Goal: Task Accomplishment & Management: Complete application form

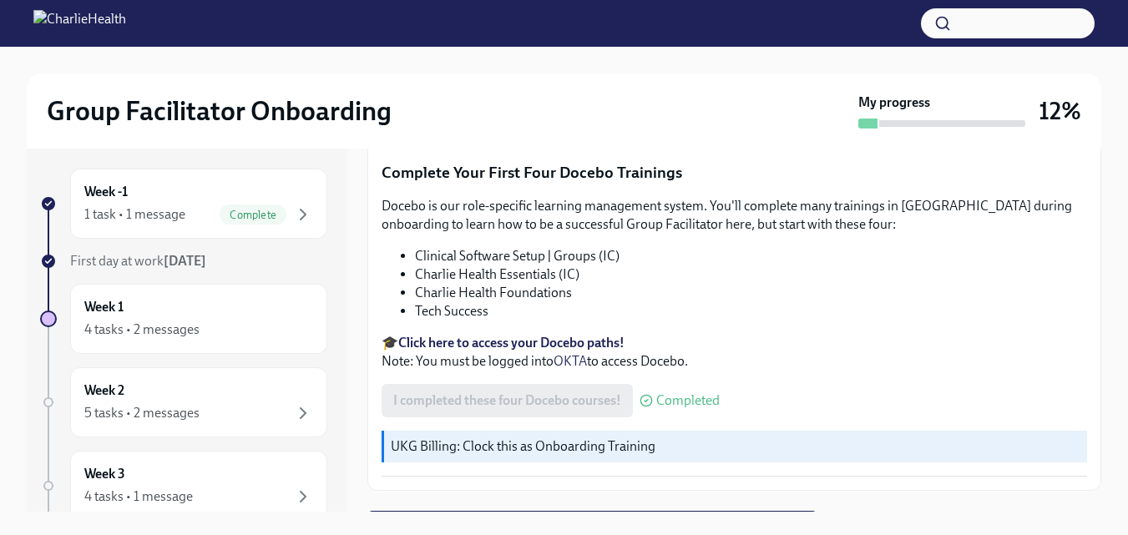
scroll to position [2385, 0]
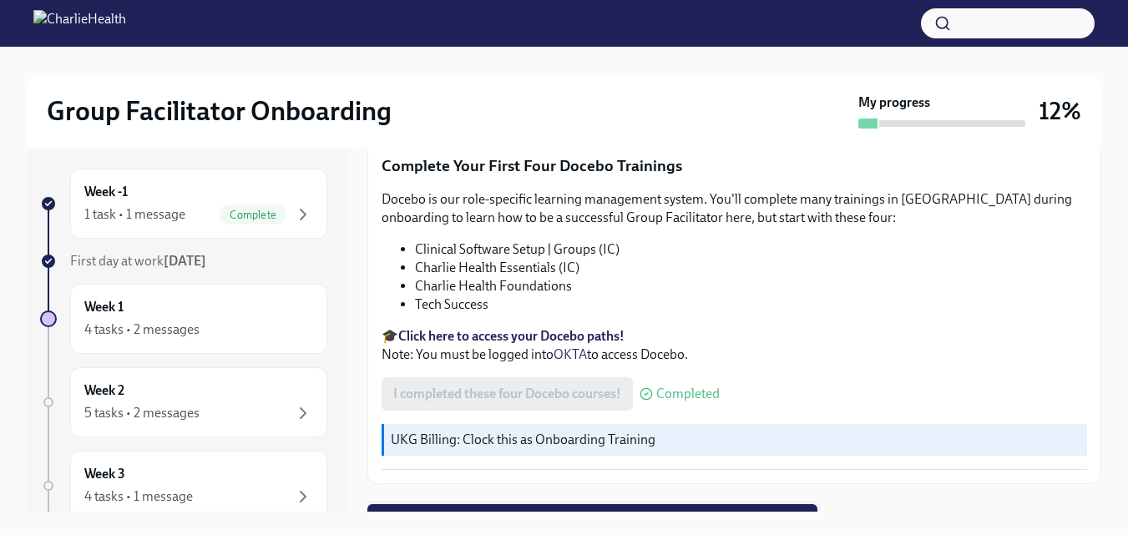
click at [696, 513] on span "Next task : Week One: Essential Compliance Tasks (~6.5 hours to complete)" at bounding box center [592, 521] width 427 height 17
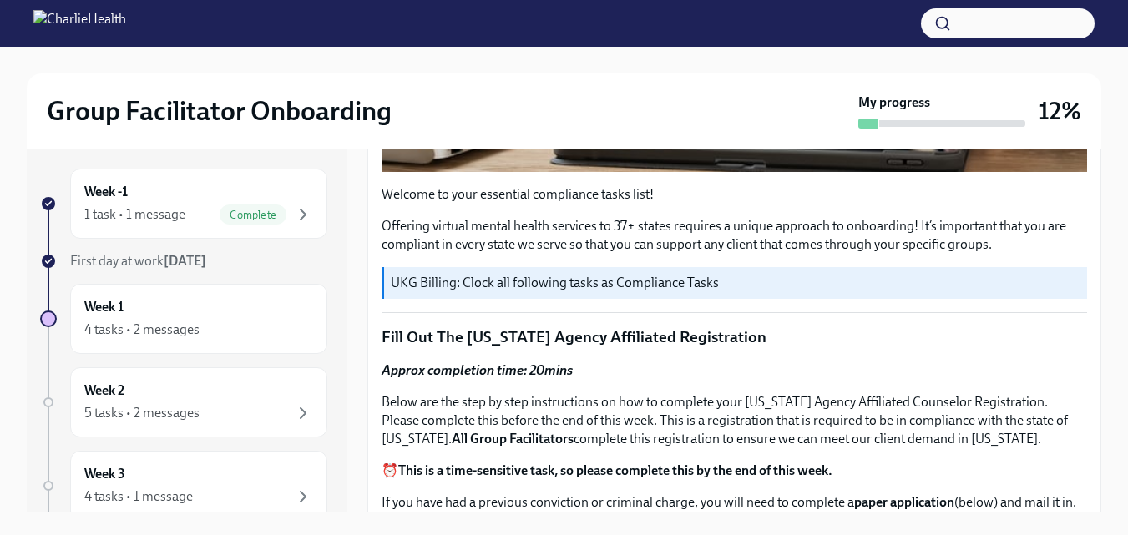
scroll to position [523, 0]
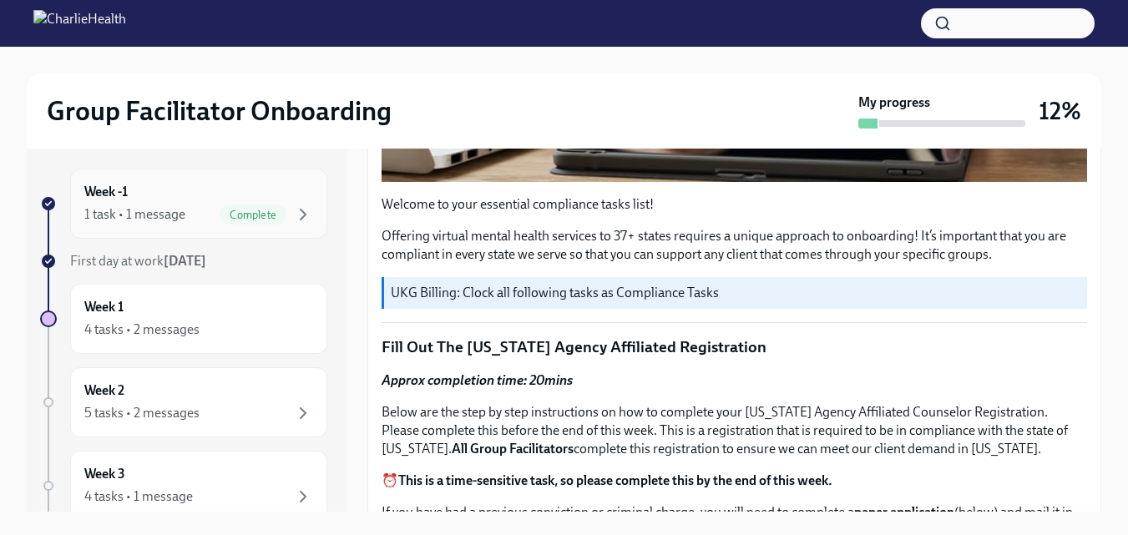
click at [204, 196] on div "Week -1 1 task • 1 message Complete" at bounding box center [198, 204] width 229 height 42
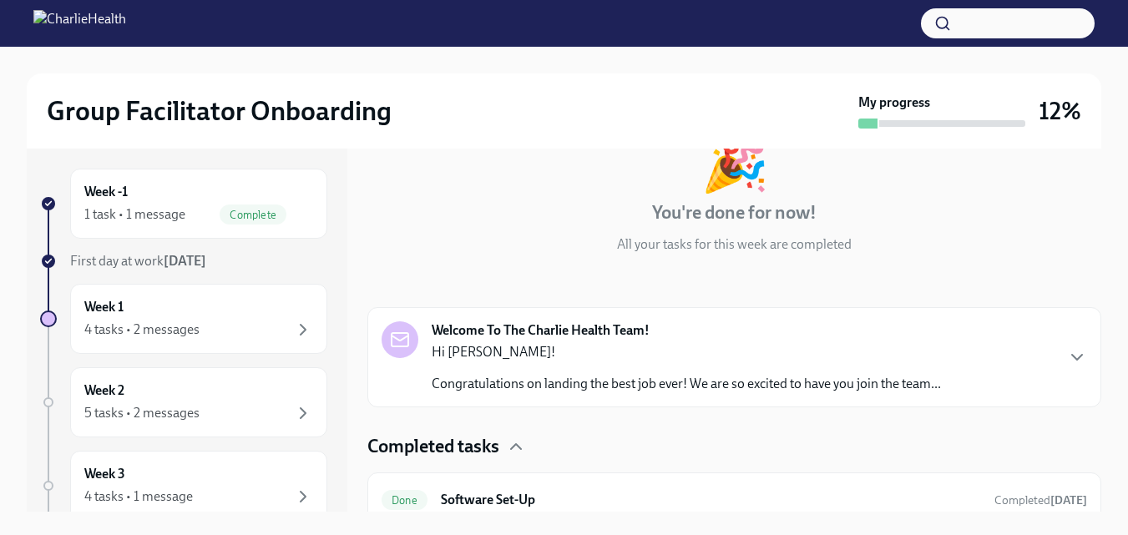
scroll to position [126, 0]
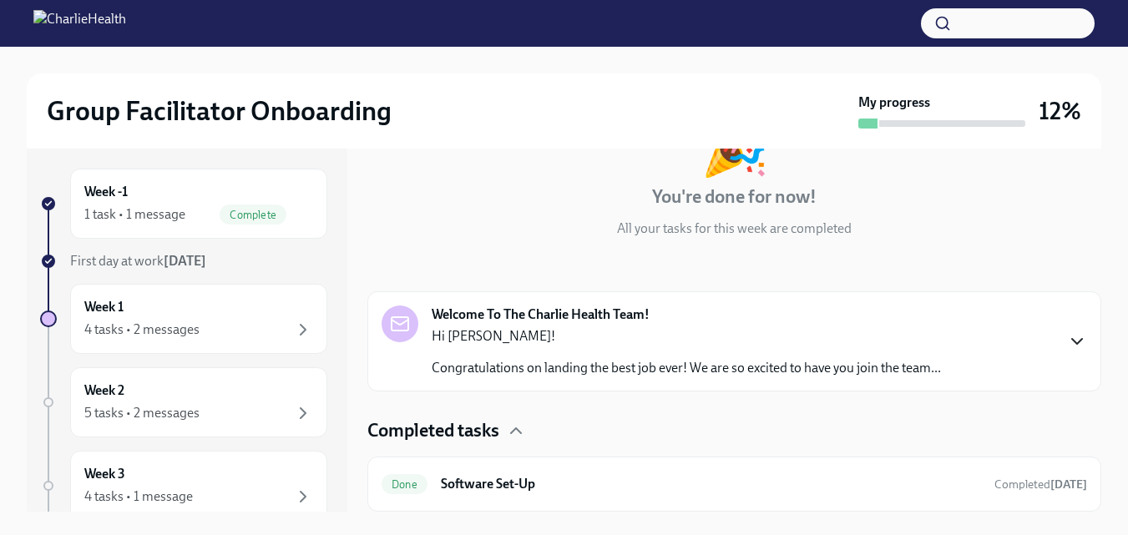
click at [1068, 339] on icon "button" at bounding box center [1077, 341] width 20 height 20
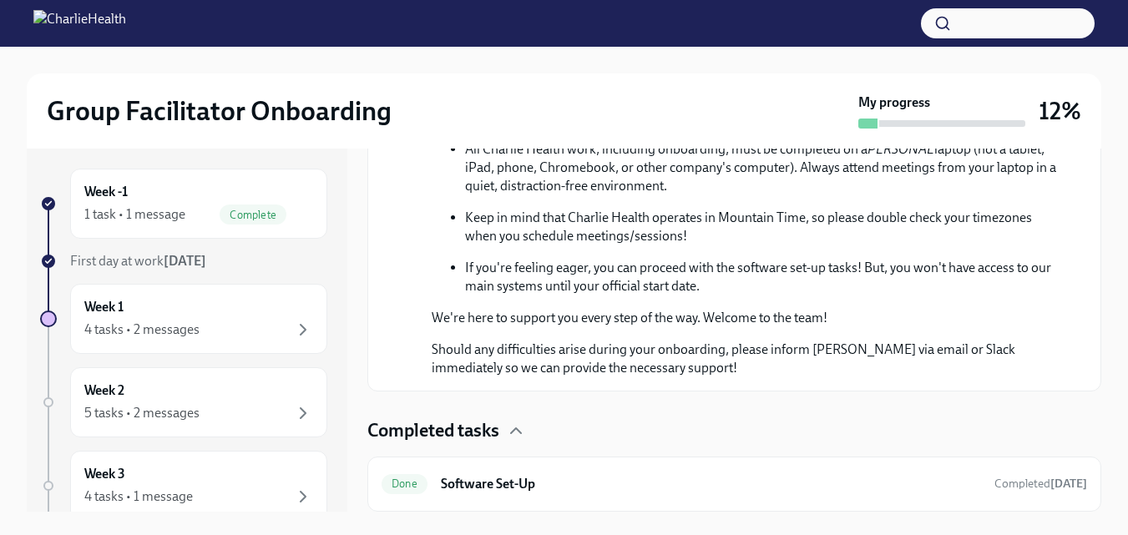
scroll to position [940, 0]
click at [196, 225] on div "Week -1 1 task • 1 message Complete" at bounding box center [198, 204] width 257 height 70
click at [152, 273] on div "Week -1 1 task • 1 message Complete First day at work [DATE] Week 1 4 tasks • 2…" at bounding box center [183, 519] width 287 height 701
click at [146, 255] on span "First day at work [DATE]" at bounding box center [138, 261] width 136 height 16
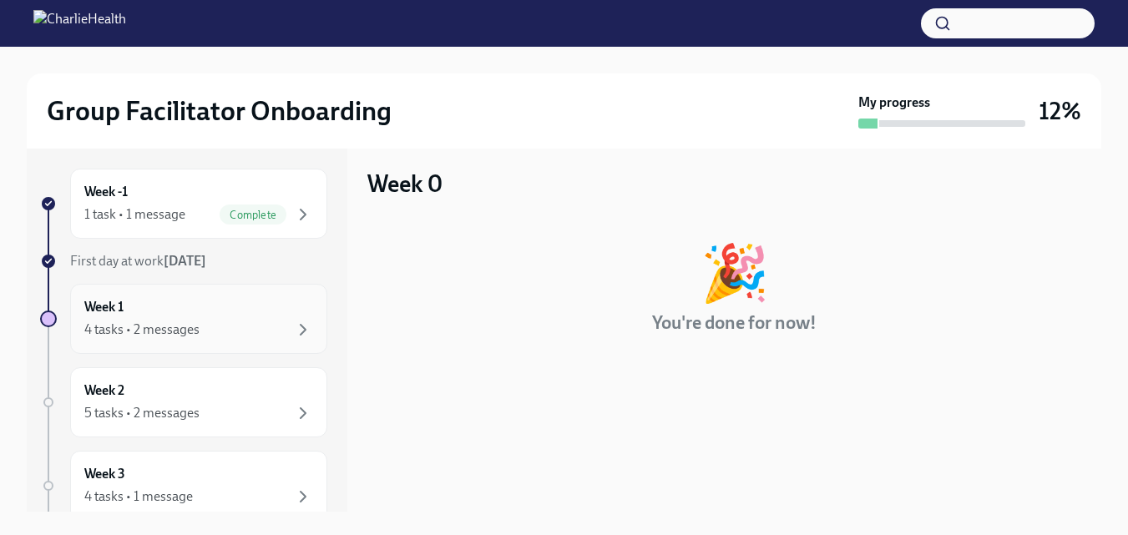
click at [160, 323] on div "4 tasks • 2 messages" at bounding box center [141, 330] width 115 height 18
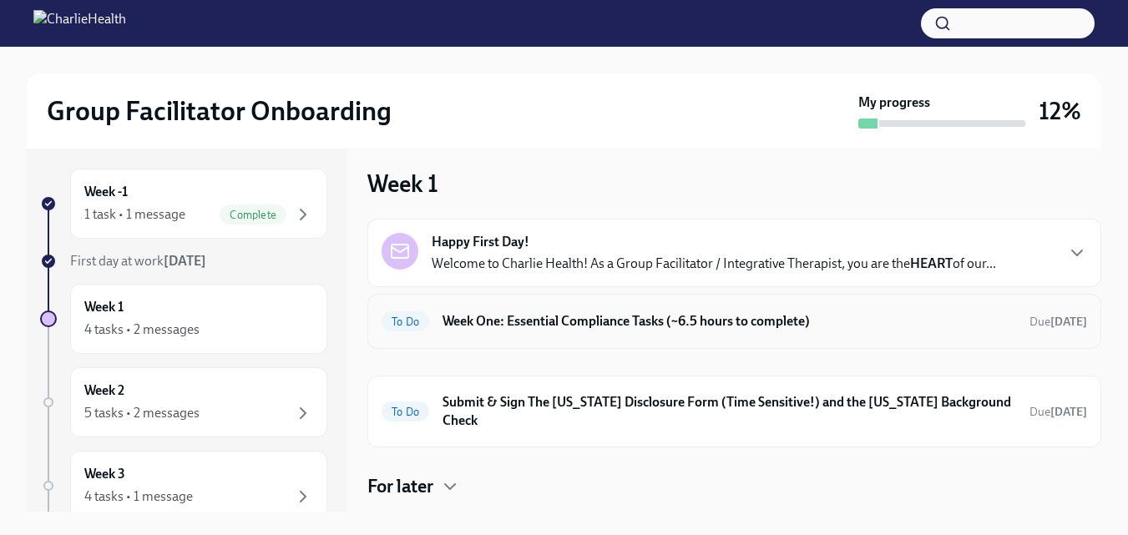
click at [619, 327] on h6 "Week One: Essential Compliance Tasks (~6.5 hours to complete)" at bounding box center [729, 321] width 574 height 18
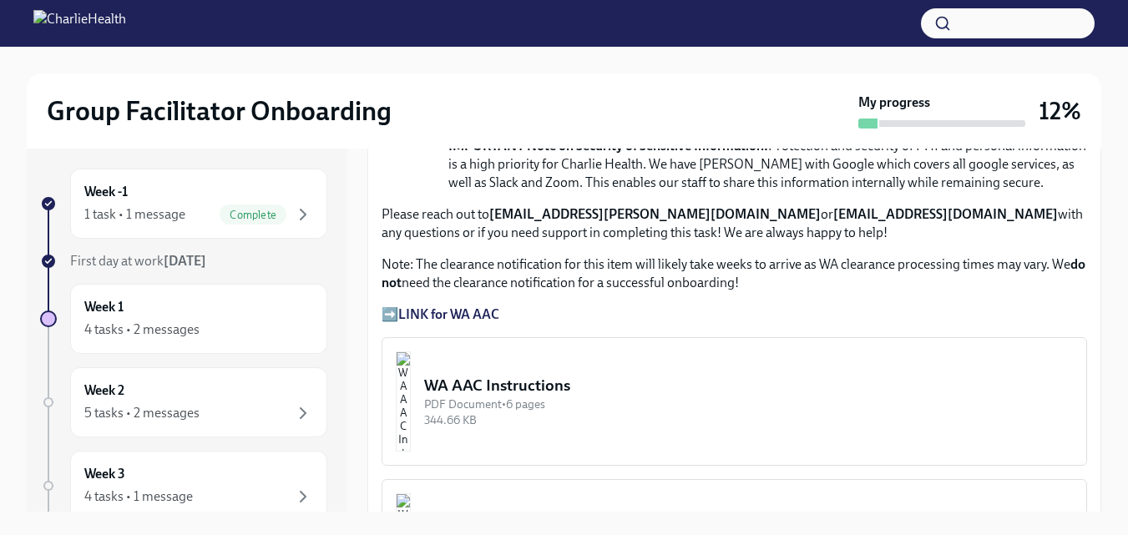
scroll to position [1225, 0]
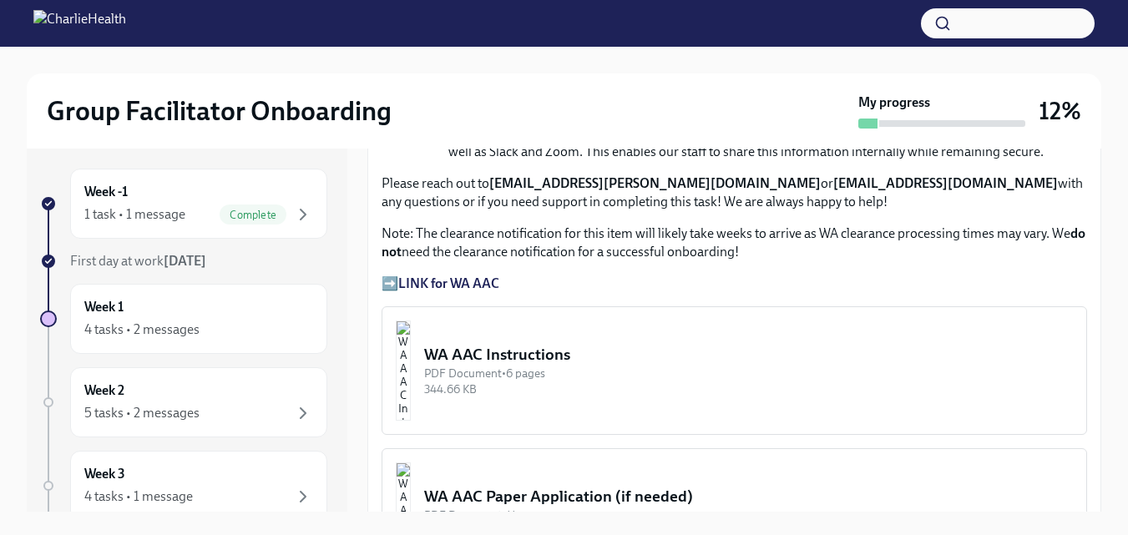
click at [426, 275] on strong "LINK for WA AAC" at bounding box center [448, 283] width 101 height 16
drag, startPoint x: 1101, startPoint y: 271, endPoint x: 1099, endPoint y: 261, distance: 10.3
click at [1099, 261] on div "Group Facilitator Onboarding My progress 12% Week -1 1 task • 1 message Complet…" at bounding box center [564, 299] width 1128 height 518
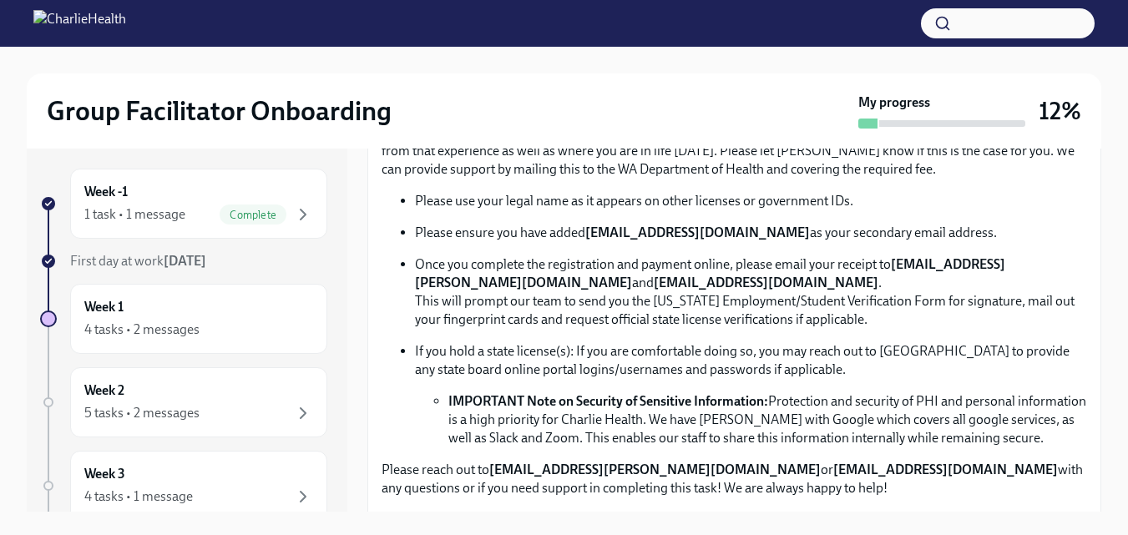
scroll to position [919, 0]
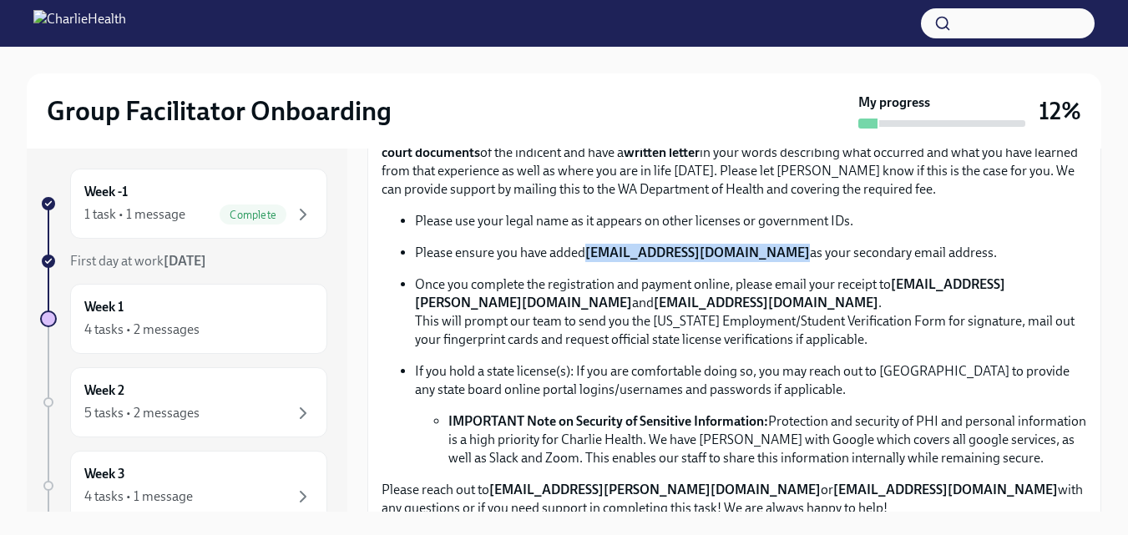
drag, startPoint x: 771, startPoint y: 244, endPoint x: 590, endPoint y: 249, distance: 181.2
click at [590, 249] on p "Please ensure you have added [EMAIL_ADDRESS][DOMAIN_NAME] as your secondary ema…" at bounding box center [751, 253] width 672 height 18
copy strong "[EMAIL_ADDRESS][DOMAIN_NAME]"
click at [585, 212] on p "Please use your legal name as it appears on other licenses or government IDs." at bounding box center [751, 221] width 672 height 18
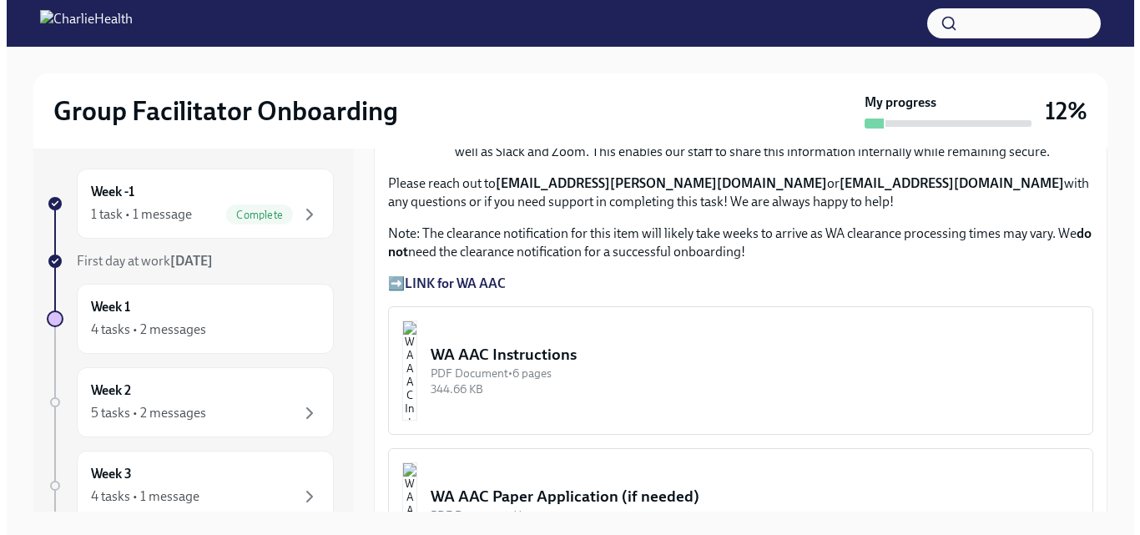
scroll to position [1246, 0]
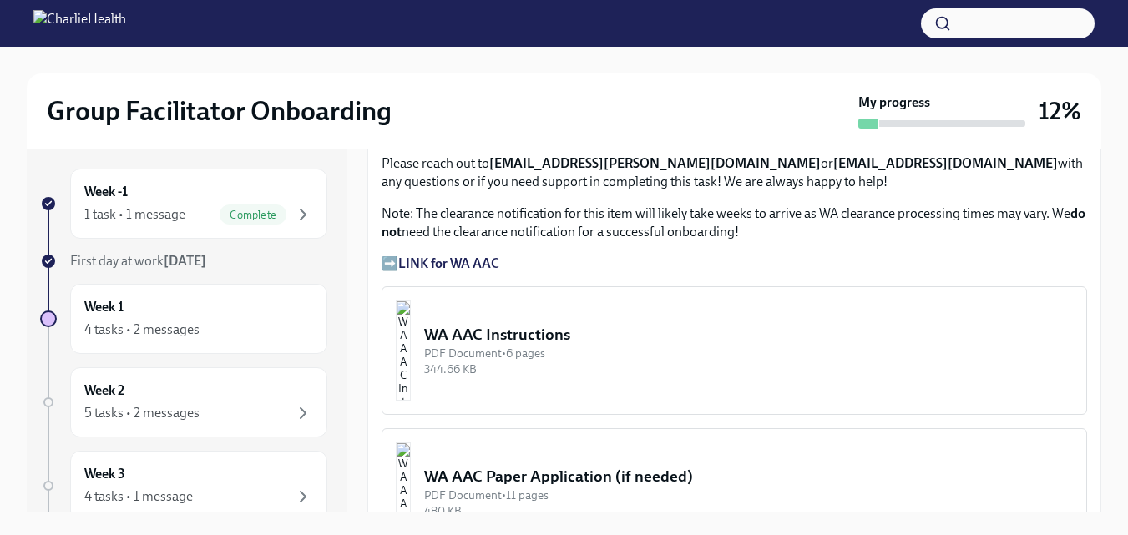
click at [411, 346] on img "button" at bounding box center [403, 351] width 15 height 100
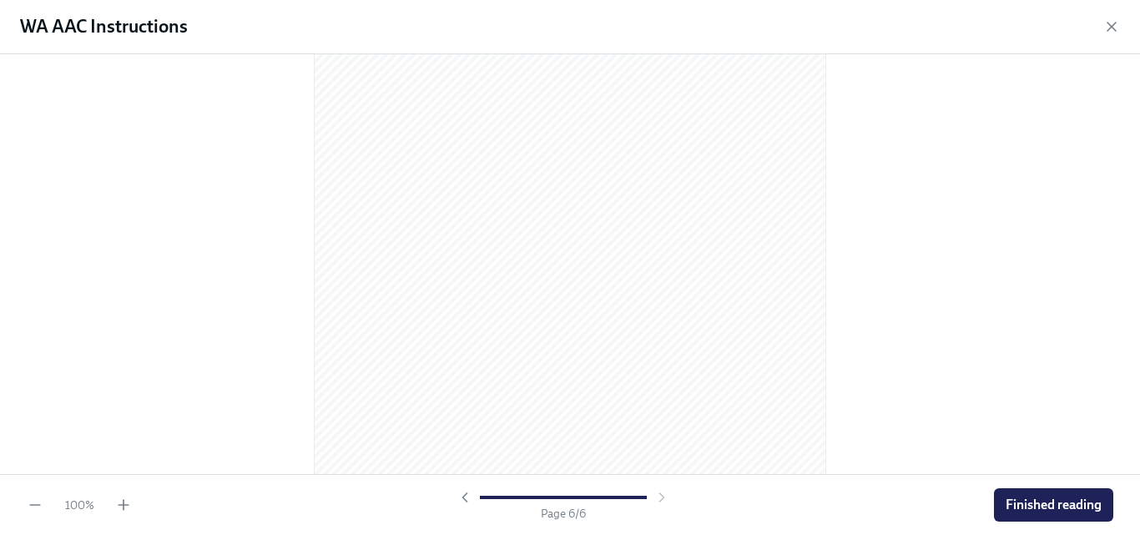
scroll to position [3642, 0]
click at [1067, 508] on span "Finished reading" at bounding box center [1054, 505] width 96 height 17
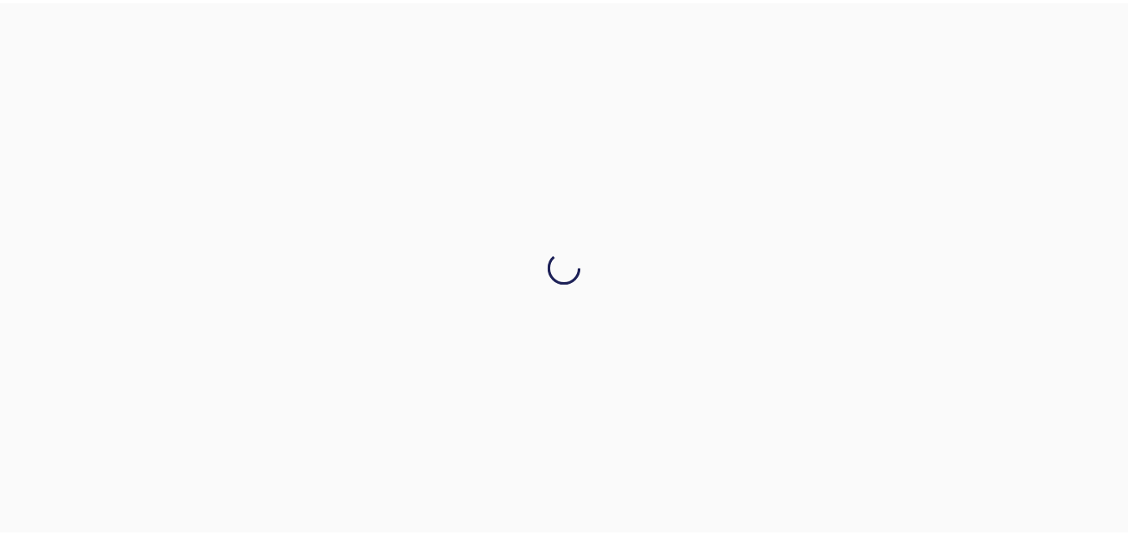
scroll to position [0, 0]
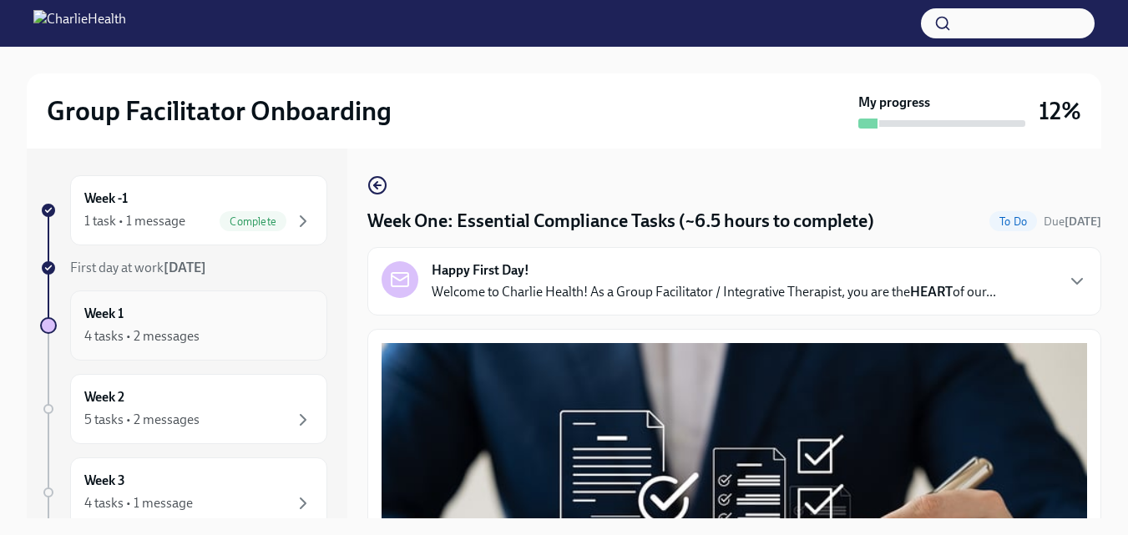
click at [218, 314] on div "Week 1 4 tasks • 2 messages" at bounding box center [198, 326] width 229 height 42
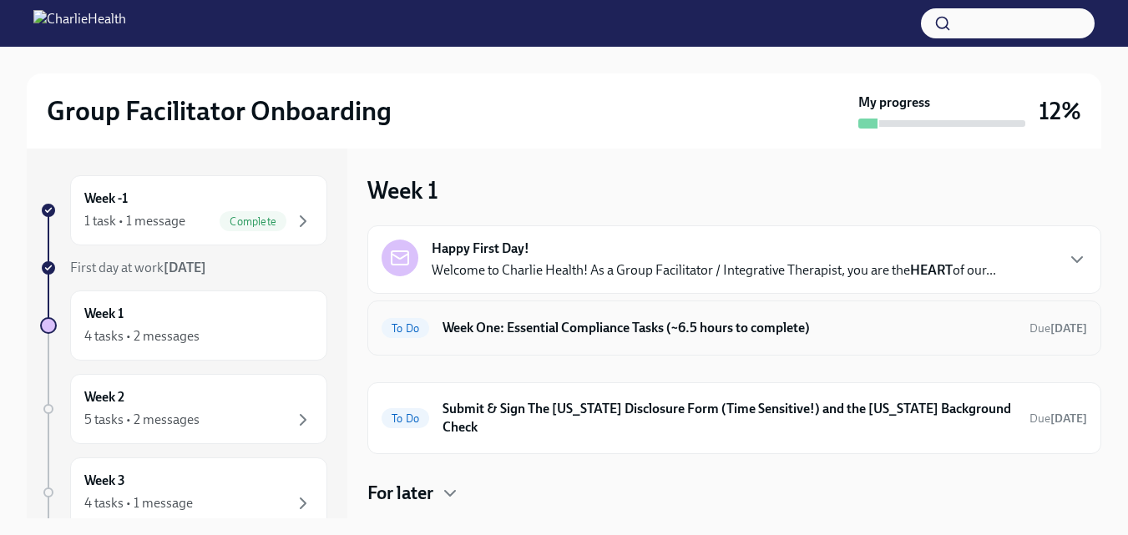
click at [594, 329] on h6 "Week One: Essential Compliance Tasks (~6.5 hours to complete)" at bounding box center [729, 328] width 574 height 18
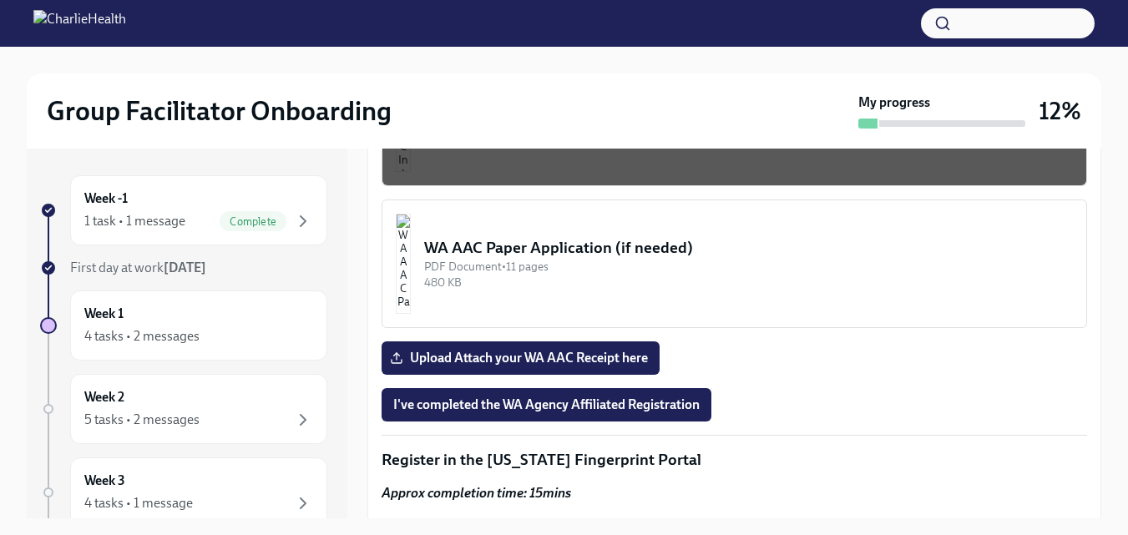
scroll to position [1491, 0]
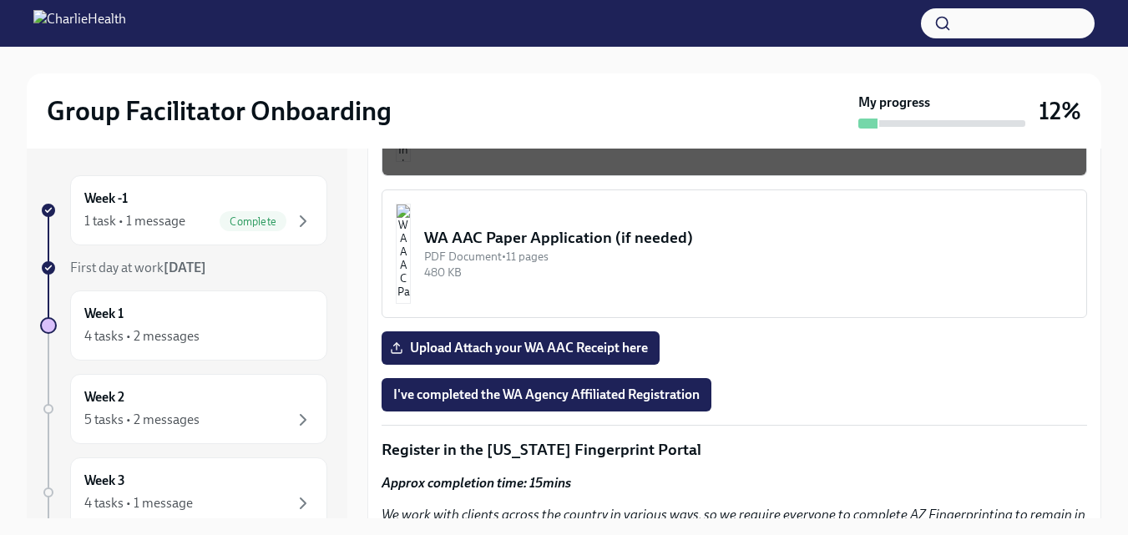
click at [675, 399] on button "I've completed the WA Agency Affiliated Registration" at bounding box center [546, 394] width 330 height 33
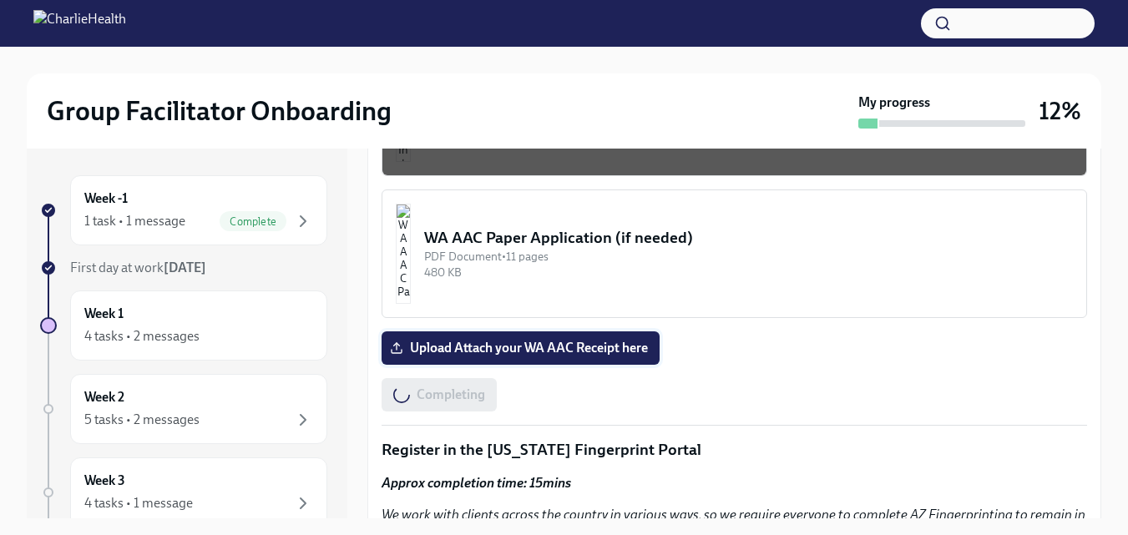
click at [604, 340] on span "Upload Attach your WA AAC Receipt here" at bounding box center [520, 348] width 255 height 17
click at [0, 0] on input "Upload Attach your WA AAC Receipt here" at bounding box center [0, 0] width 0 height 0
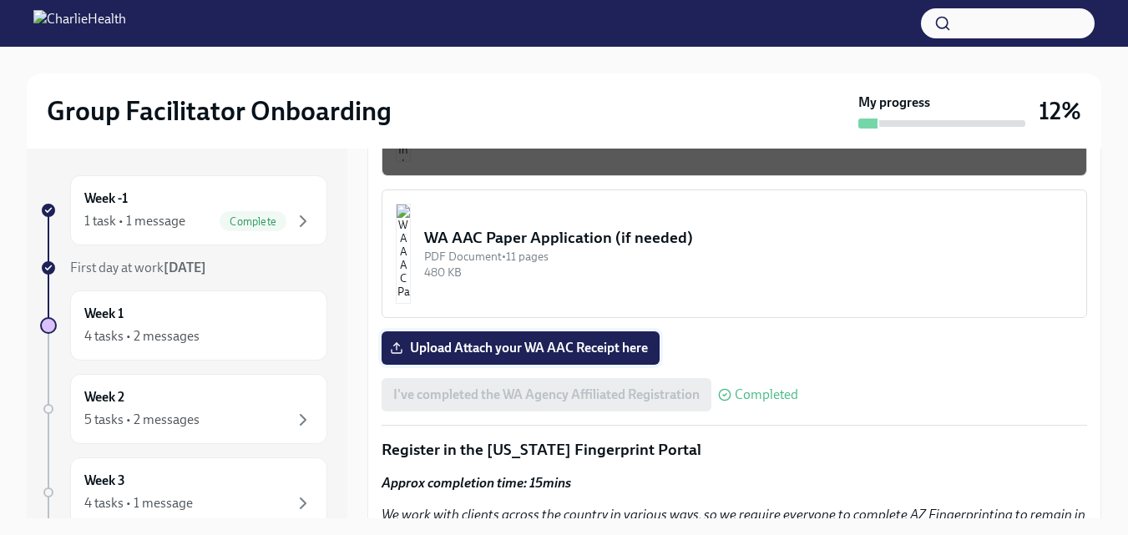
click at [631, 341] on span "Upload Attach your WA AAC Receipt here" at bounding box center [520, 348] width 255 height 17
click at [0, 0] on input "Upload Attach your WA AAC Receipt here" at bounding box center [0, 0] width 0 height 0
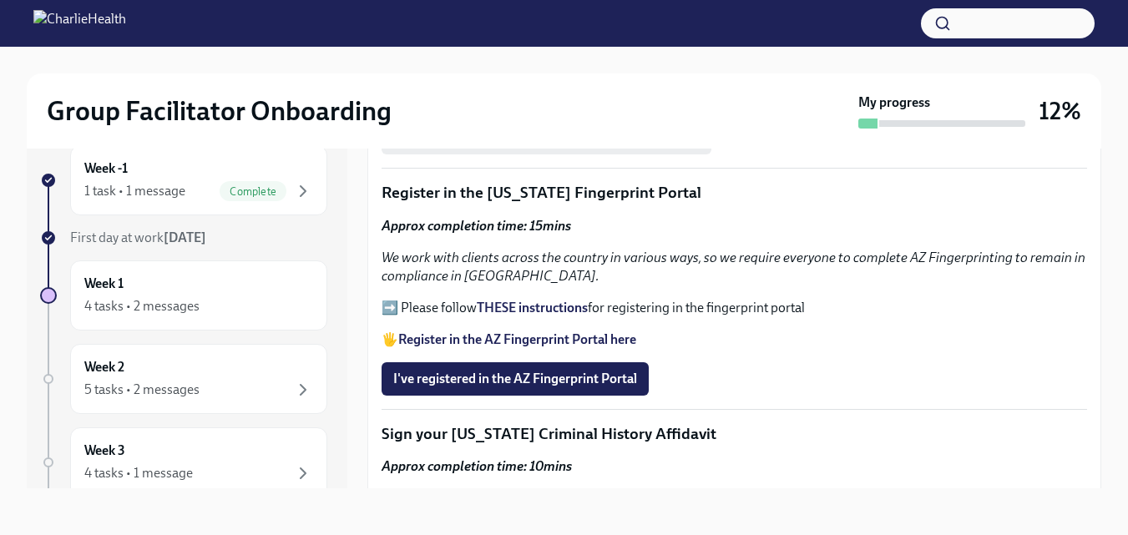
scroll to position [1725, 0]
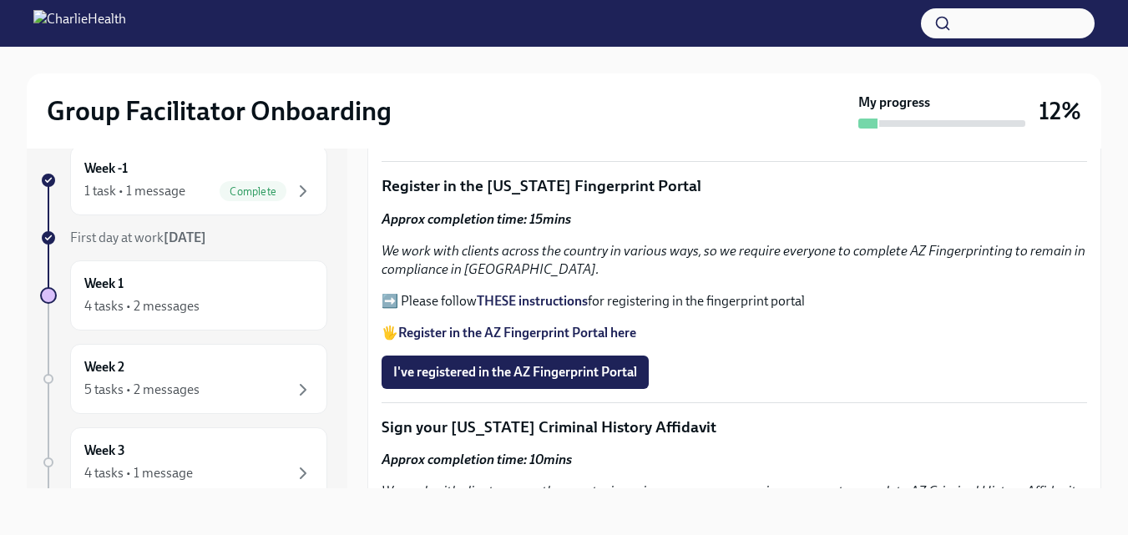
click at [533, 297] on strong "THESE instructions" at bounding box center [532, 301] width 111 height 16
click at [486, 325] on strong "Register in the AZ Fingerprint Portal here" at bounding box center [517, 333] width 238 height 16
click at [615, 364] on span "I've registered in the AZ Fingerprint Portal" at bounding box center [515, 372] width 244 height 17
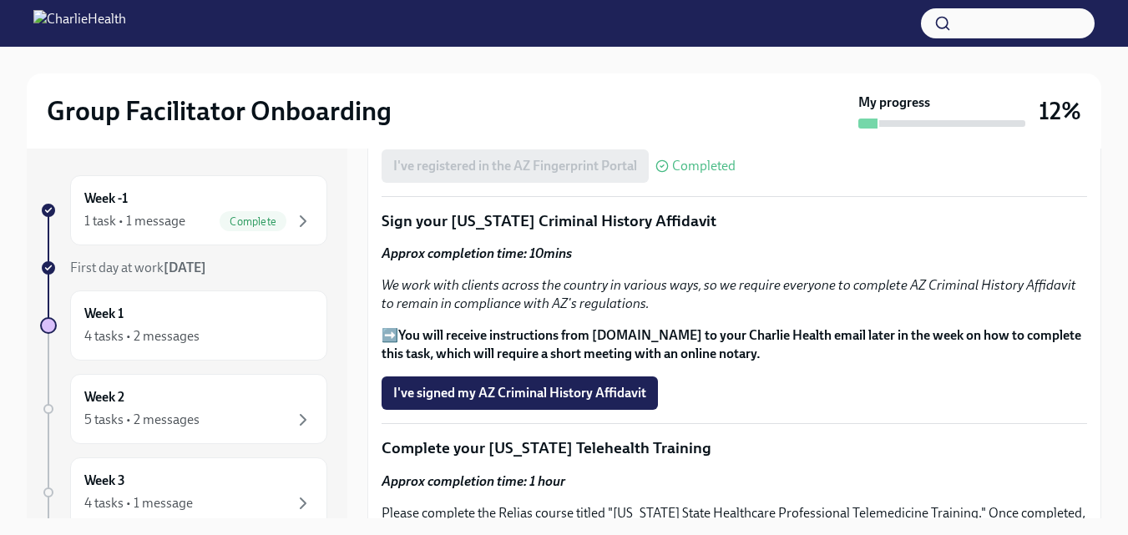
scroll to position [1971, 0]
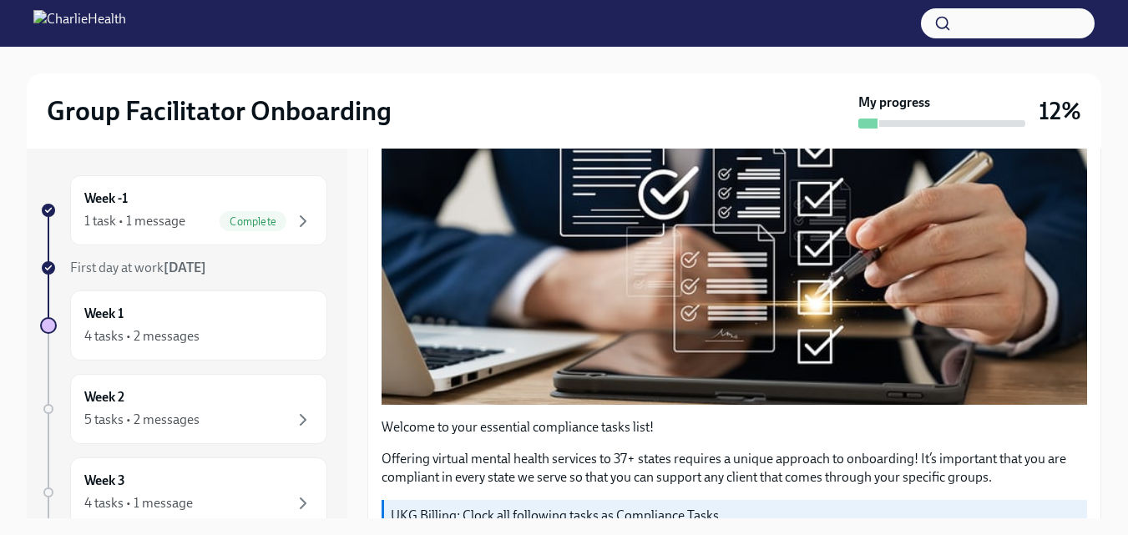
scroll to position [316, 0]
